Goal: Navigation & Orientation: Find specific page/section

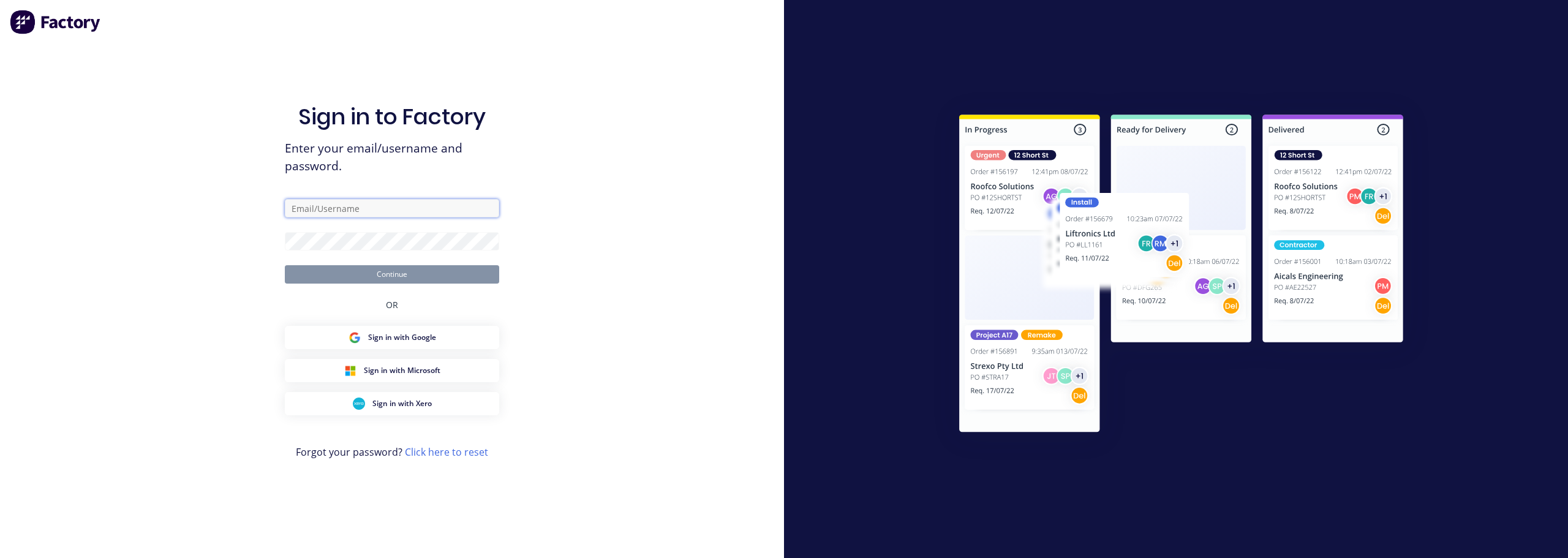
type input "[PERSON_NAME][EMAIL_ADDRESS][DOMAIN_NAME]"
click at [386, 272] on button "Continue" at bounding box center [392, 275] width 214 height 19
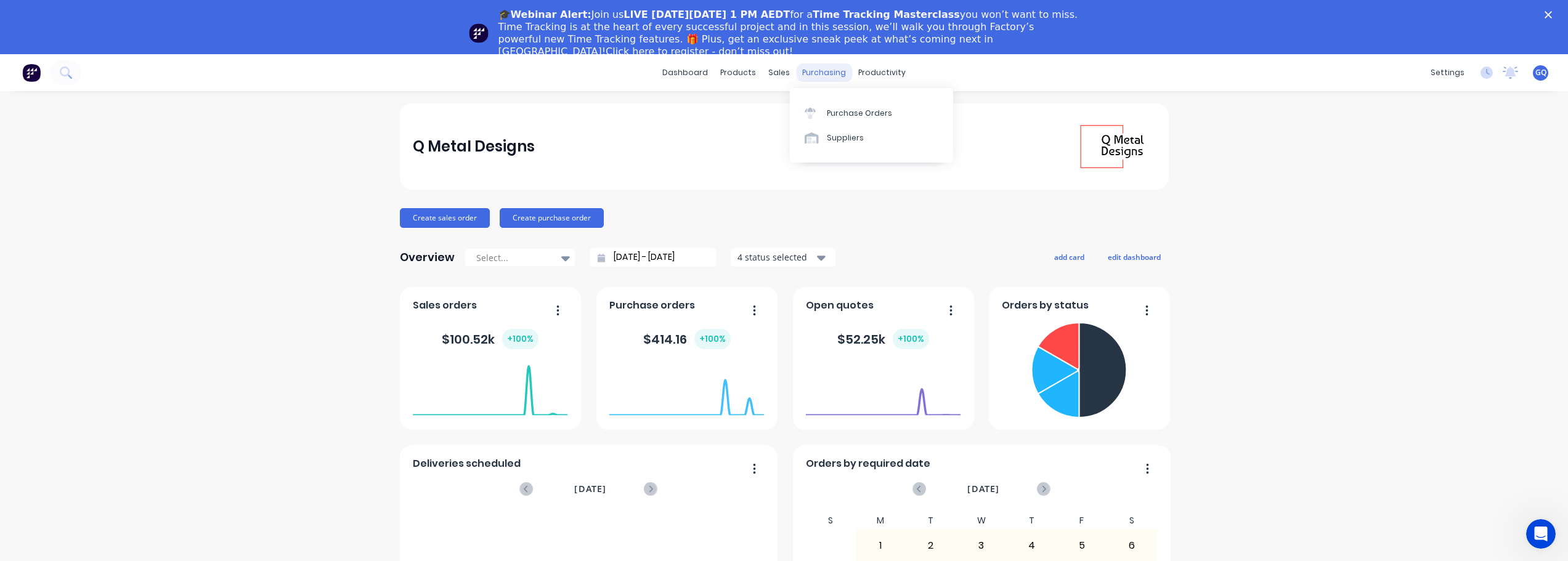
click at [824, 70] on div "purchasing" at bounding box center [824, 73] width 56 height 19
click at [763, 138] on div "Materials" at bounding box center [768, 138] width 37 height 11
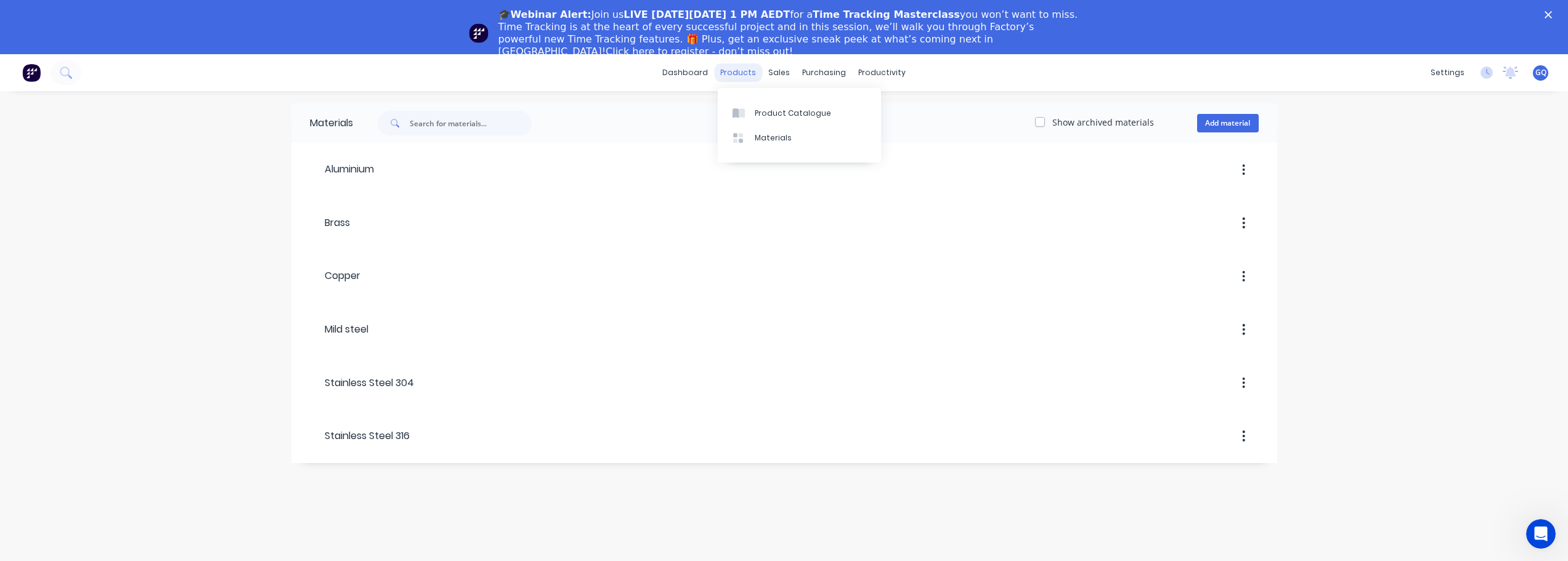
click at [741, 71] on div "products" at bounding box center [738, 73] width 48 height 19
click at [759, 121] on link "Product Catalogue" at bounding box center [800, 113] width 163 height 25
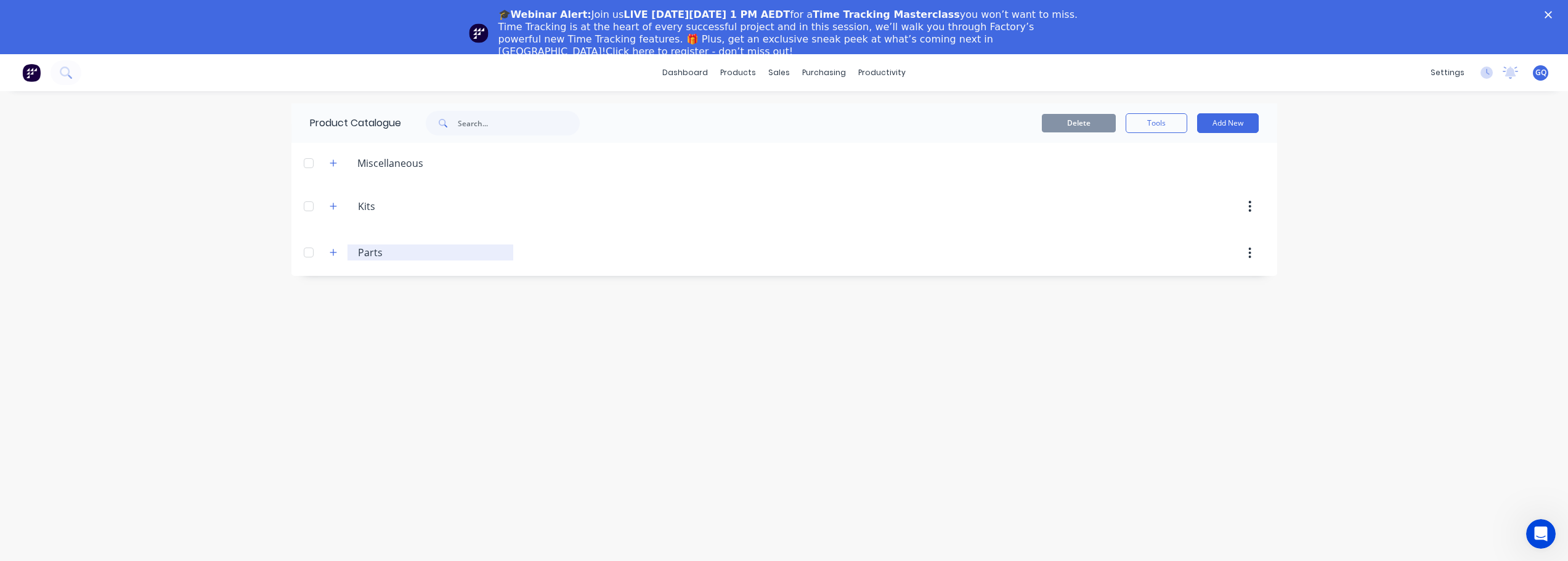
click at [353, 255] on div "Parts Parts" at bounding box center [430, 252] width 166 height 16
click at [336, 253] on icon "button" at bounding box center [332, 253] width 7 height 7
click at [336, 253] on icon "button" at bounding box center [332, 252] width 7 height 1
click at [334, 167] on icon "button" at bounding box center [332, 163] width 7 height 9
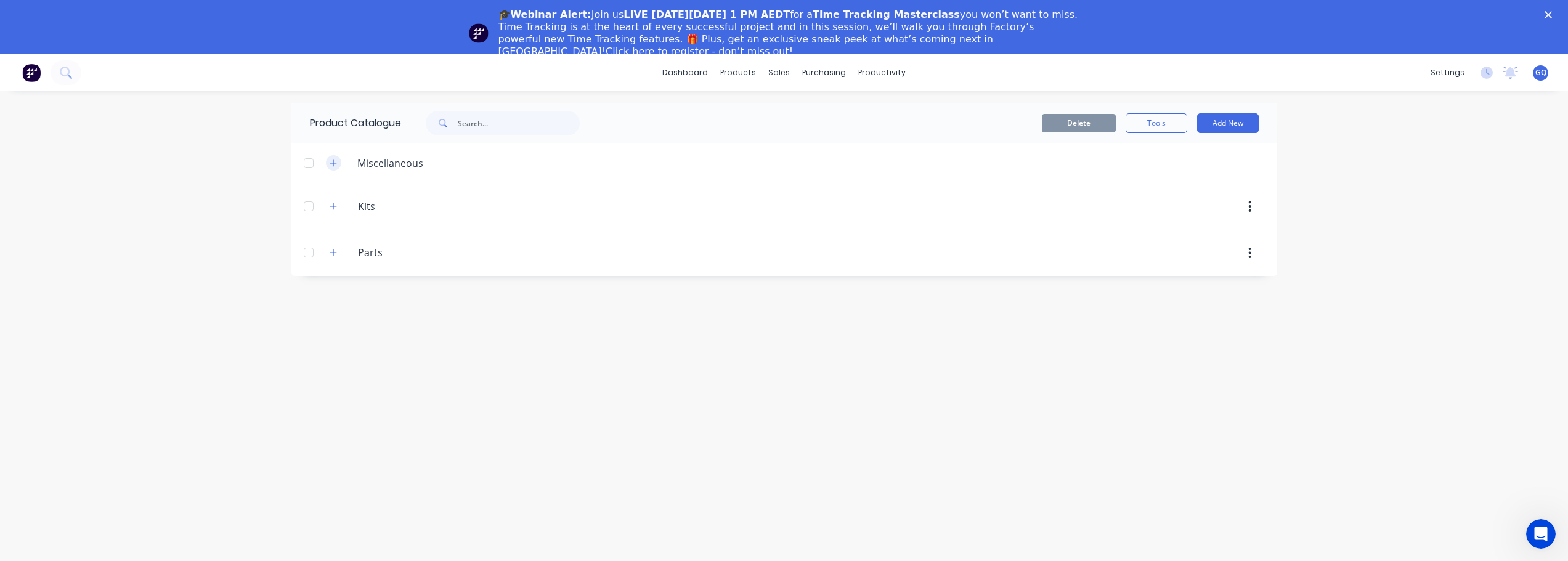
click at [334, 167] on icon "button" at bounding box center [332, 163] width 7 height 9
click at [335, 163] on icon "button" at bounding box center [332, 163] width 7 height 1
